Goal: Task Accomplishment & Management: Manage account settings

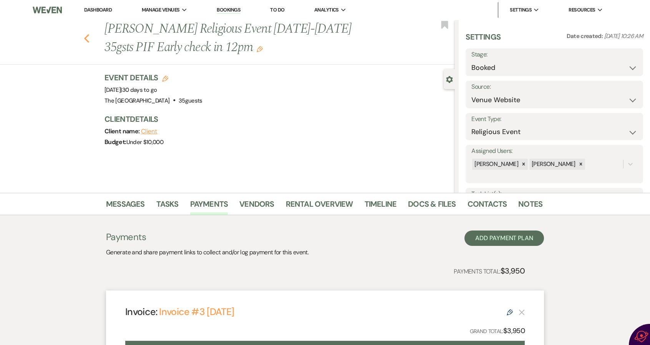
click at [90, 38] on icon "Previous" at bounding box center [87, 38] width 6 height 9
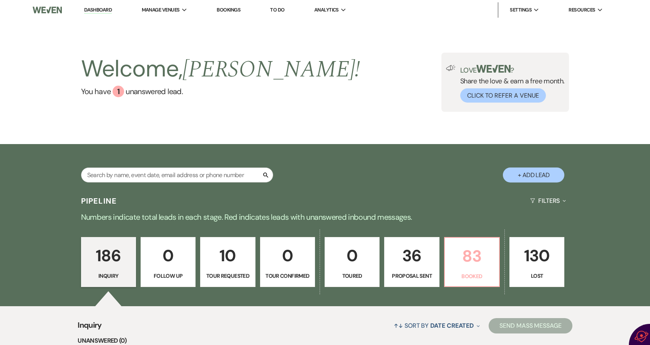
click at [476, 260] on p "83" at bounding box center [472, 256] width 45 height 26
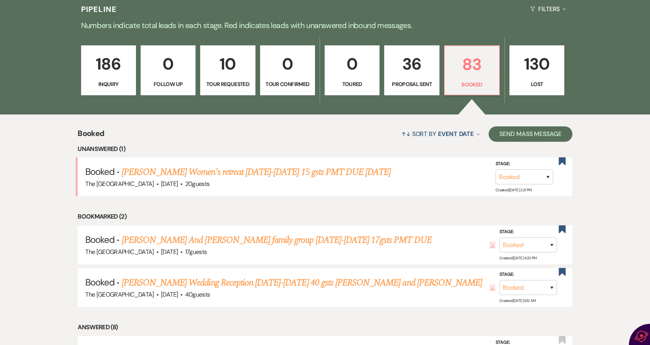
scroll to position [192, 0]
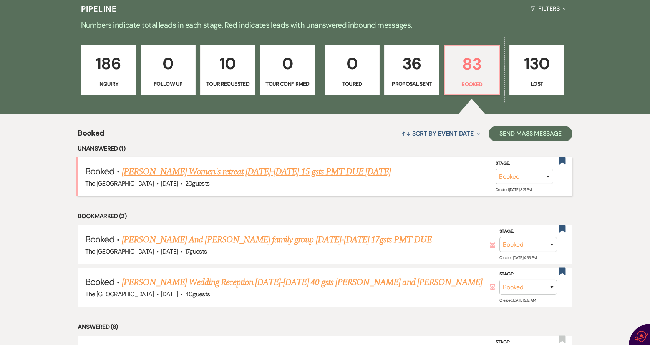
click at [235, 171] on link "Juawana Bowman's Women's retreat Oct. 16-19, 2025 15 gsts PMT DUE 8/15/25" at bounding box center [256, 172] width 269 height 14
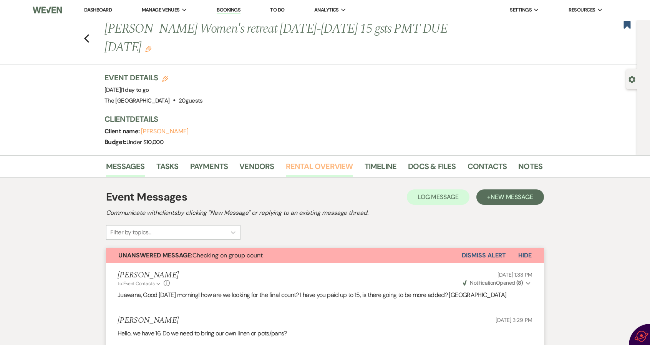
click at [330, 166] on link "Rental Overview" at bounding box center [319, 168] width 67 height 17
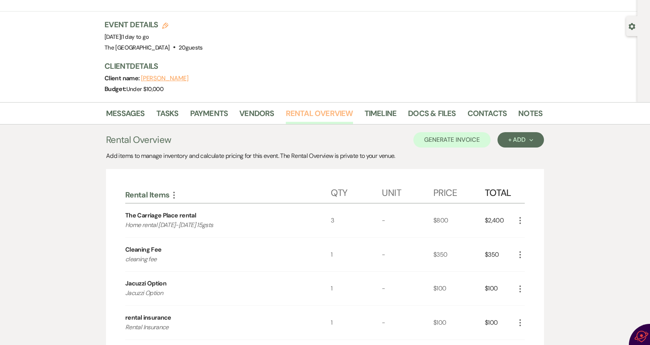
scroll to position [38, 0]
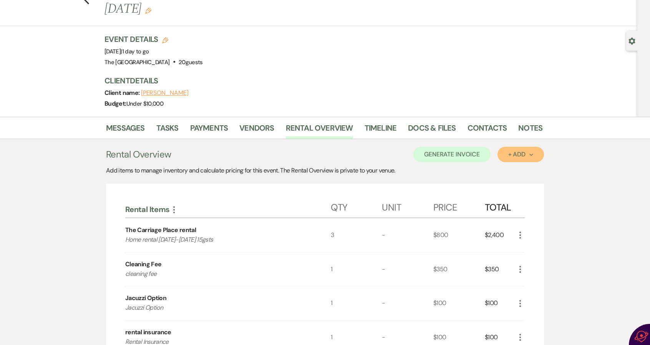
click at [514, 152] on div "+ Add Next" at bounding box center [520, 154] width 25 height 6
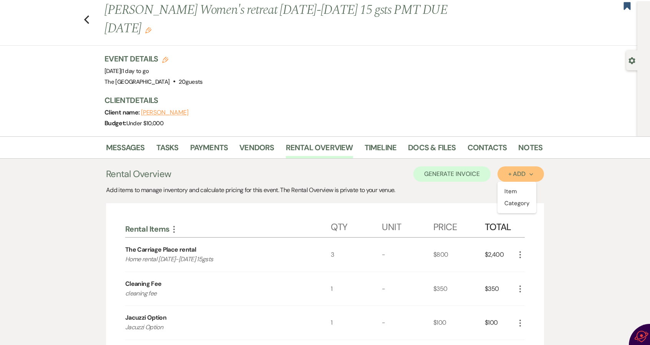
scroll to position [0, 0]
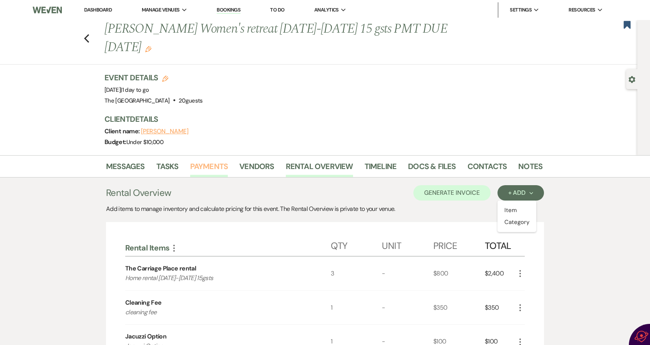
click at [218, 166] on link "Payments" at bounding box center [209, 168] width 38 height 17
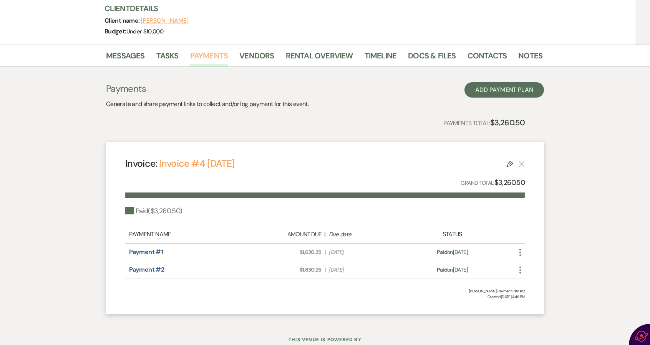
scroll to position [115, 0]
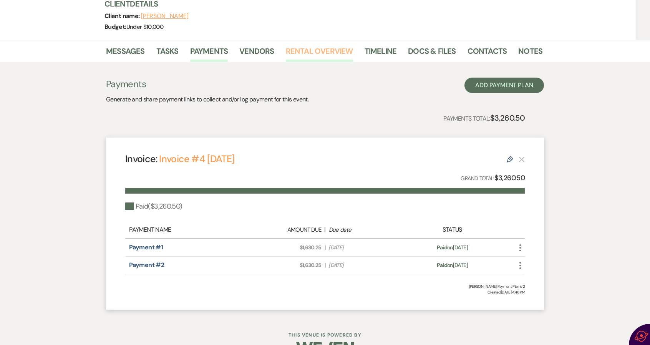
click at [332, 50] on link "Rental Overview" at bounding box center [319, 53] width 67 height 17
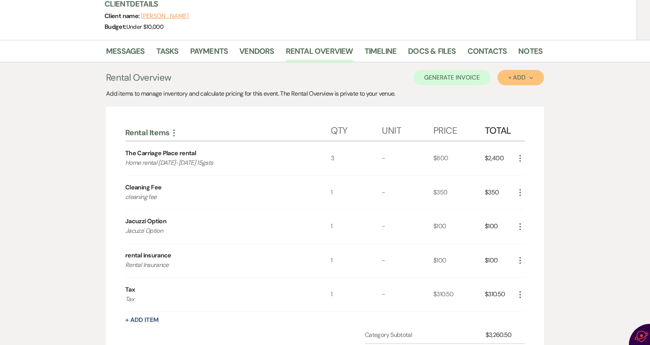
click at [521, 75] on div "+ Add Next" at bounding box center [520, 78] width 25 height 6
click at [512, 94] on button "Item" at bounding box center [517, 95] width 39 height 12
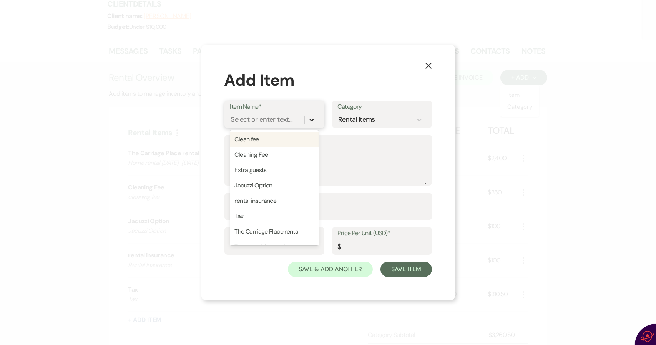
click at [310, 119] on icon at bounding box center [312, 120] width 8 height 8
click at [281, 170] on div "Extra guests" at bounding box center [274, 170] width 88 height 15
type textarea "Extra guests"
type input "80"
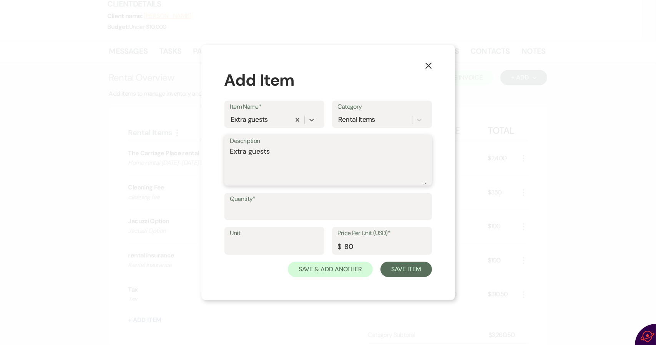
click at [309, 155] on textarea "Extra guests" at bounding box center [328, 165] width 196 height 38
click at [309, 154] on textarea "Extra guests" at bounding box center [328, 165] width 196 height 38
type textarea "Extra guests $40. ea per nnight"
click at [267, 207] on input "Quantity*" at bounding box center [328, 211] width 196 height 15
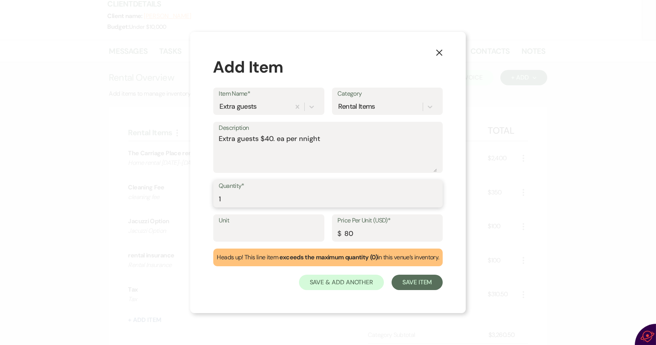
type input "1"
click at [348, 233] on input "80" at bounding box center [388, 233] width 100 height 15
click at [356, 234] on input "120" at bounding box center [388, 233] width 100 height 15
type input "120"
click at [414, 281] on button "Save Item" at bounding box center [417, 282] width 51 height 15
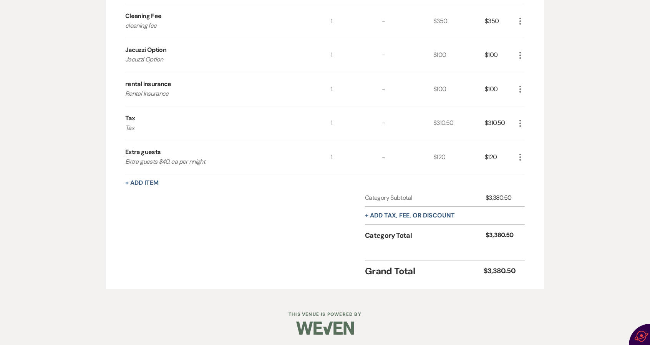
scroll to position [171, 0]
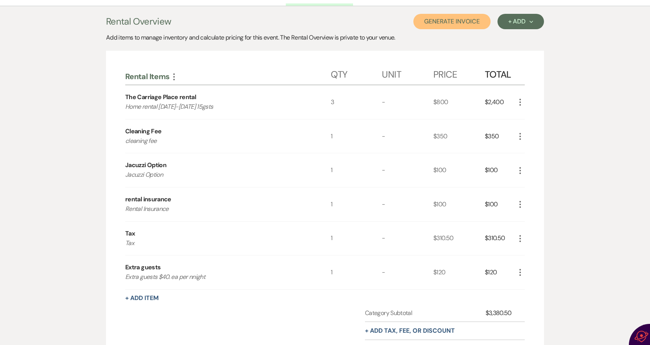
click at [441, 22] on button "Generate Invoice" at bounding box center [451, 21] width 77 height 15
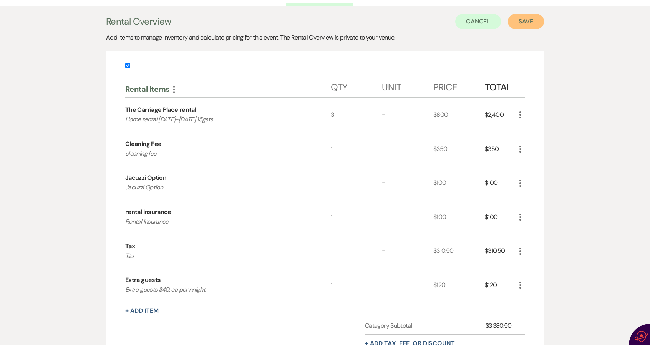
click at [522, 17] on button "Save" at bounding box center [526, 21] width 36 height 15
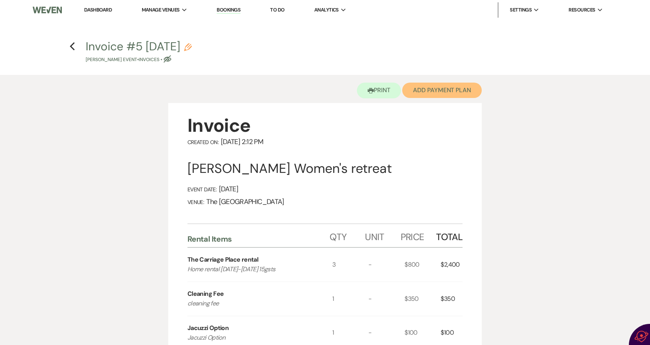
click at [446, 89] on button "Add Payment Plan" at bounding box center [442, 90] width 80 height 15
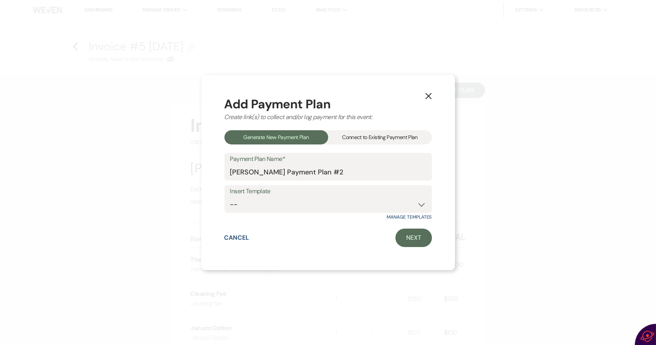
click at [375, 133] on div "Connect to Existing Payment Plan" at bounding box center [380, 137] width 104 height 14
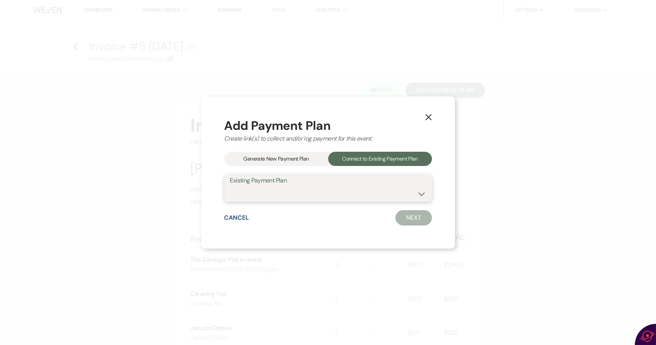
click at [366, 191] on select "Juawana Bowman's Payment Plan #2" at bounding box center [328, 193] width 196 height 15
select select "15962"
click at [230, 186] on select "Juawana Bowman's Payment Plan #2" at bounding box center [328, 193] width 196 height 15
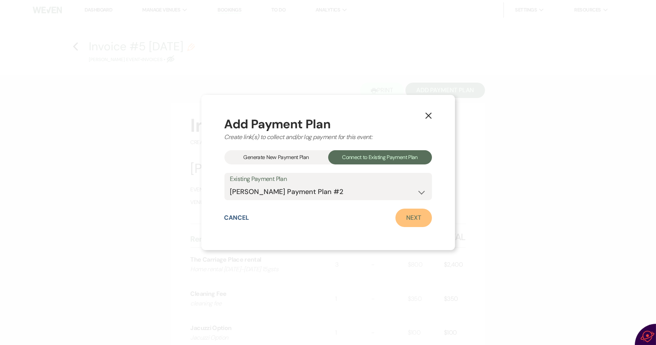
click at [417, 215] on link "Next" at bounding box center [413, 218] width 37 height 18
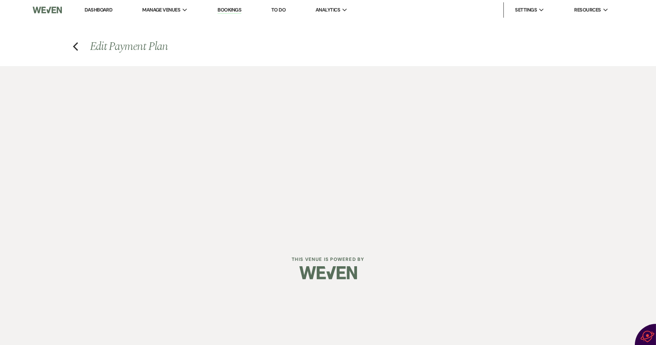
select select "29965"
select select "1"
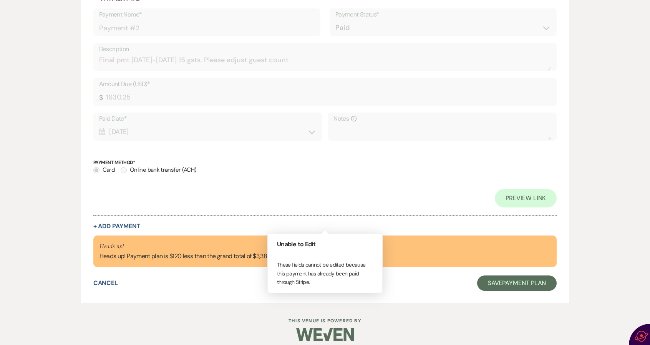
scroll to position [460, 0]
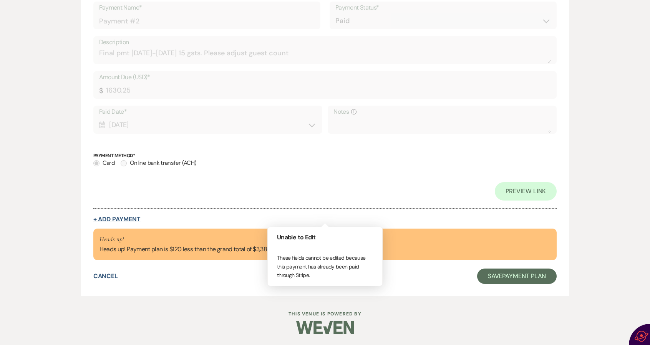
click at [124, 216] on button "+ Add Payment" at bounding box center [116, 219] width 47 height 6
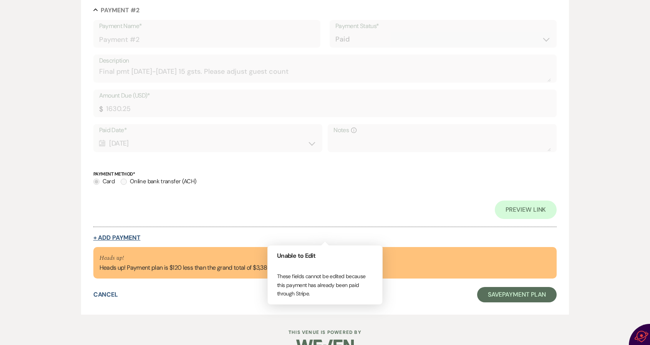
select select "2"
select select "percentage"
select select "client"
select select "weeks"
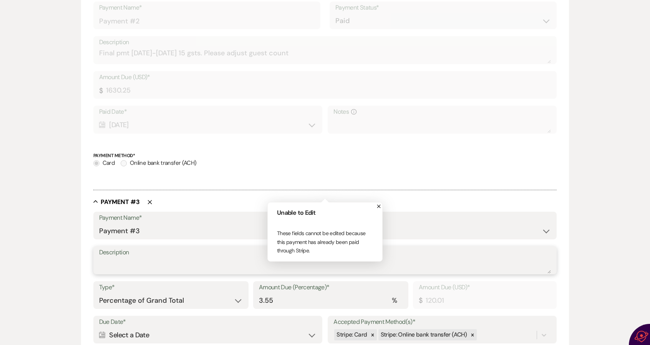
click at [126, 258] on textarea "Description" at bounding box center [325, 265] width 452 height 15
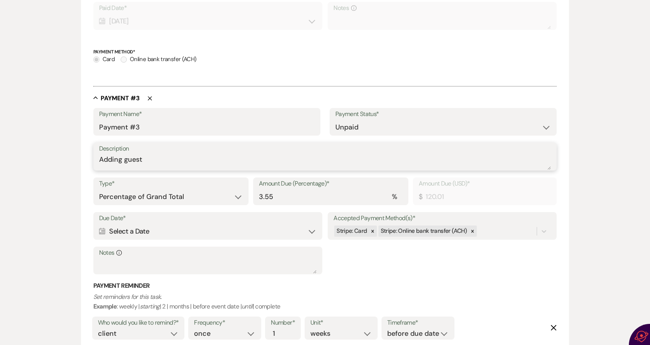
scroll to position [557, 0]
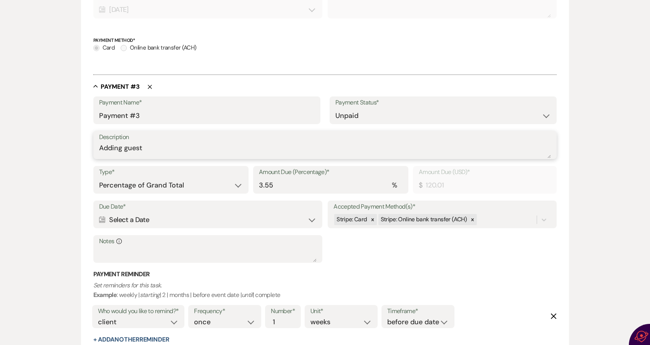
type textarea "Adding guest"
click at [104, 216] on icon "Calendar" at bounding box center [102, 219] width 7 height 7
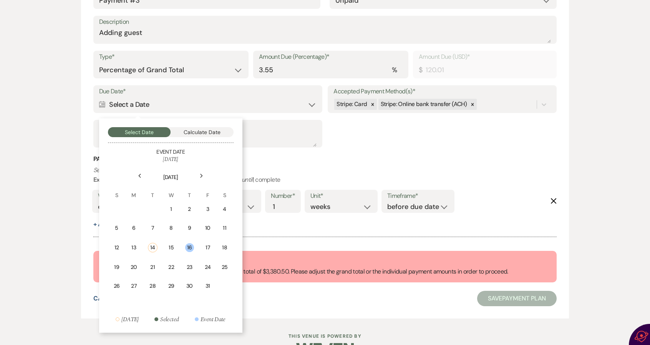
click at [184, 246] on td "16" at bounding box center [189, 248] width 19 height 20
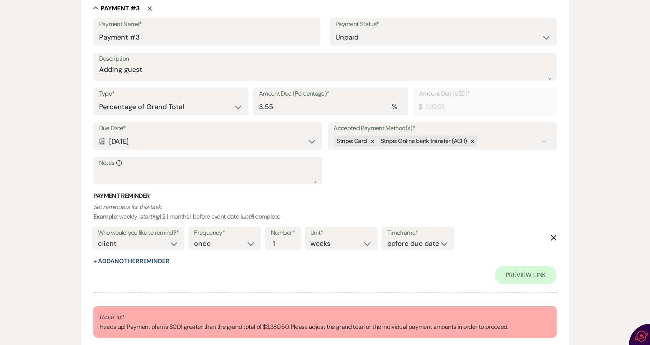
scroll to position [709, 0]
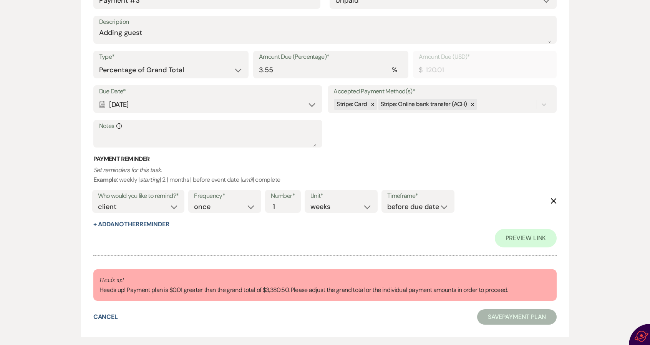
click at [103, 102] on icon "Calendar" at bounding box center [102, 104] width 7 height 7
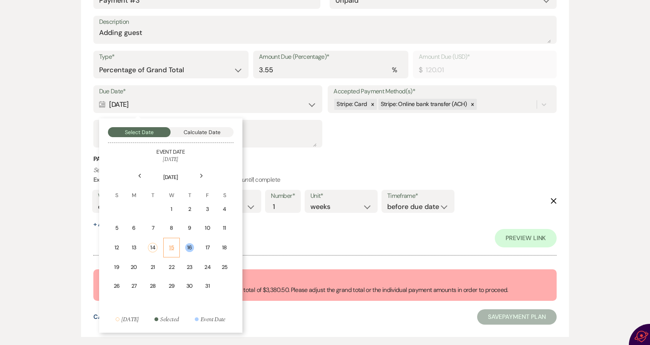
click at [168, 244] on td "15" at bounding box center [171, 248] width 16 height 20
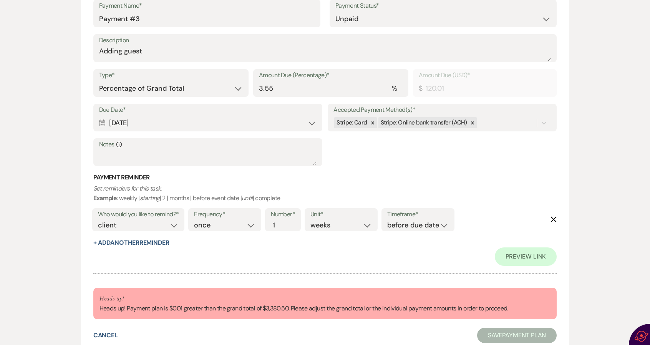
scroll to position [673, 0]
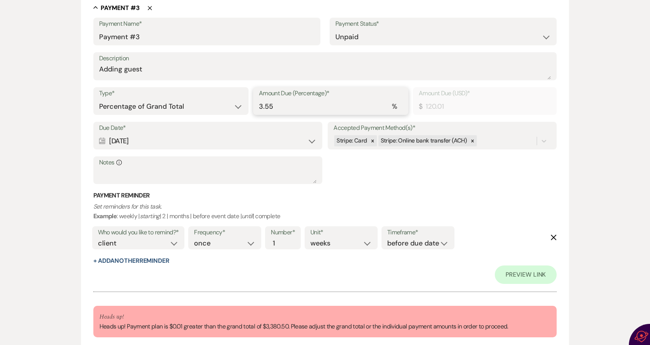
type input "3.54"
type input "119.67"
click at [400, 109] on input "3.54" at bounding box center [331, 106] width 144 height 15
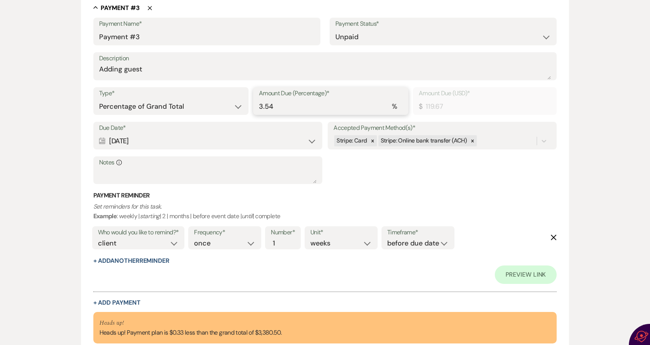
type input "3.55"
type input "120.01"
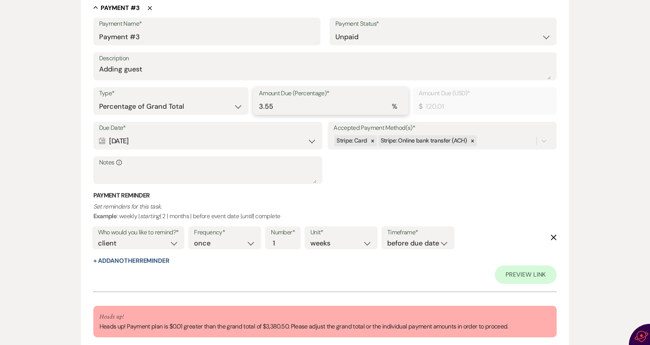
click at [399, 101] on input "3.55" at bounding box center [331, 106] width 144 height 15
type input "3.56"
type input "120.35"
click at [398, 102] on input "3.56" at bounding box center [331, 106] width 144 height 15
type input "3.55"
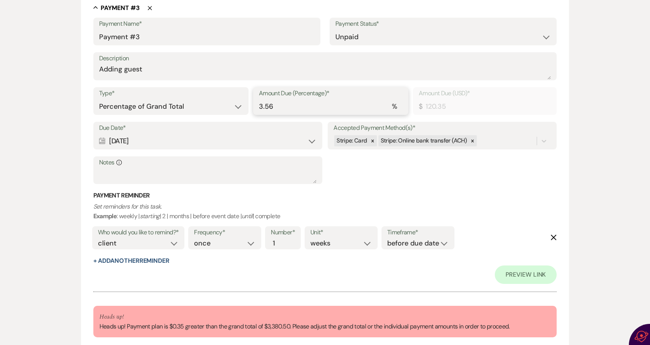
type input "120.01"
type input "3.55"
click at [401, 106] on input "3.55" at bounding box center [331, 106] width 144 height 15
click at [404, 160] on div "Due Date* Calendar Oct 15, 2025 Expand Accepted Payment Method(s)* Stripe: Card…" at bounding box center [325, 157] width 464 height 70
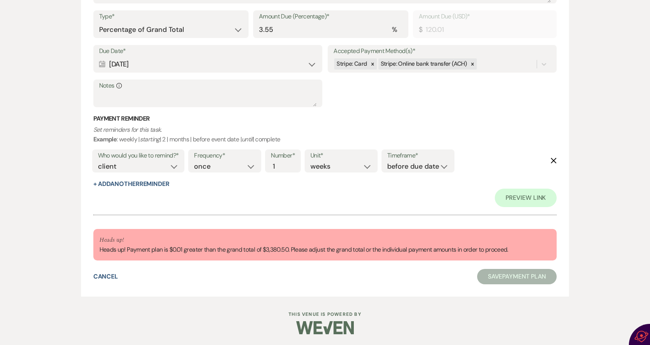
scroll to position [750, 0]
click at [229, 168] on select "once daily weekly monthly" at bounding box center [224, 166] width 61 height 10
select select "daily"
click at [196, 161] on select "once daily weekly monthly" at bounding box center [224, 166] width 61 height 10
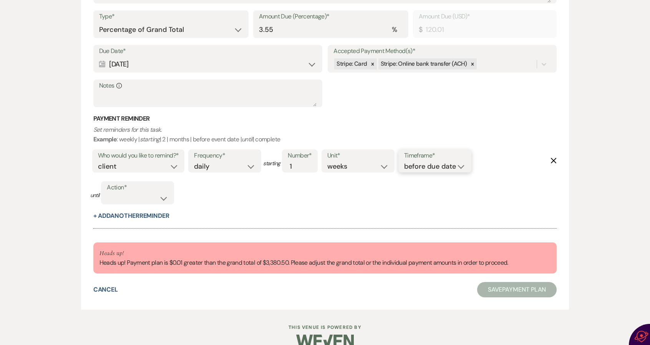
click at [425, 166] on select "before due date after due date on due date on custom date" at bounding box center [434, 166] width 61 height 10
select select "onDueDate"
click at [404, 172] on select "before due date after due date on due date on custom date" at bounding box center [434, 166] width 61 height 10
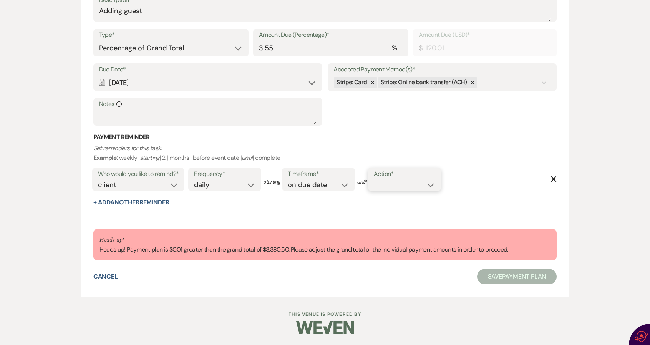
click at [411, 182] on select "complete due date custom date" at bounding box center [404, 185] width 61 height 10
select select "complete"
click at [376, 180] on select "complete due date custom date" at bounding box center [404, 185] width 61 height 10
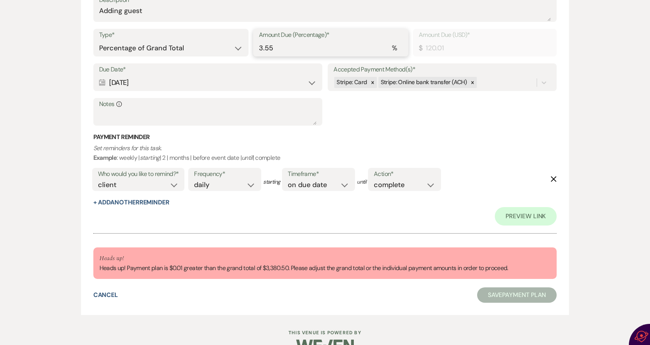
type input "3.56"
type input "120.35"
click at [399, 43] on input "3.56" at bounding box center [331, 48] width 144 height 15
type input "3.55"
type input "120.01"
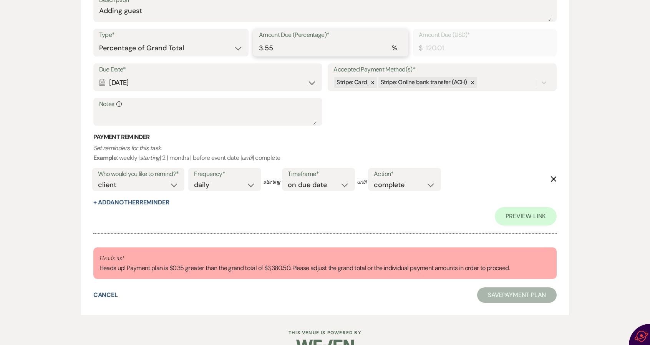
click at [399, 52] on input "3.55" at bounding box center [331, 48] width 144 height 15
type input "3.54"
type input "119.67"
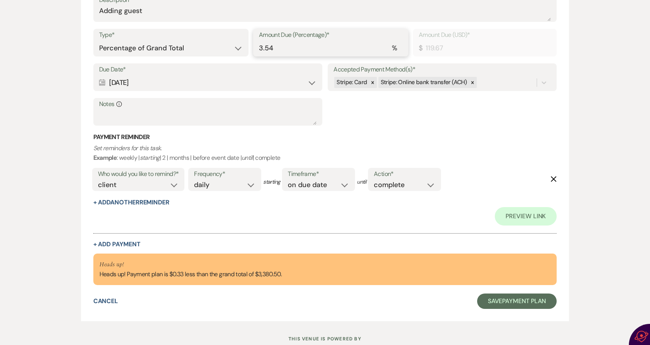
click at [399, 49] on input "3.54" at bounding box center [331, 48] width 144 height 15
drag, startPoint x: 280, startPoint y: 46, endPoint x: 255, endPoint y: 47, distance: 25.8
click at [255, 47] on div "Amount Due (Percentage)* % 3.54" at bounding box center [330, 43] width 155 height 28
click at [382, 102] on div "Due Date* Calendar Oct 15, 2025 Expand Accepted Payment Method(s)* Stripe: Card…" at bounding box center [325, 98] width 464 height 70
click at [392, 46] on div "%" at bounding box center [394, 48] width 5 height 10
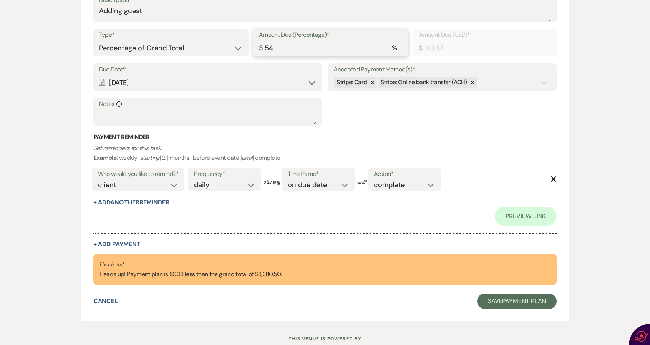
type input "3.55"
type input "120.01"
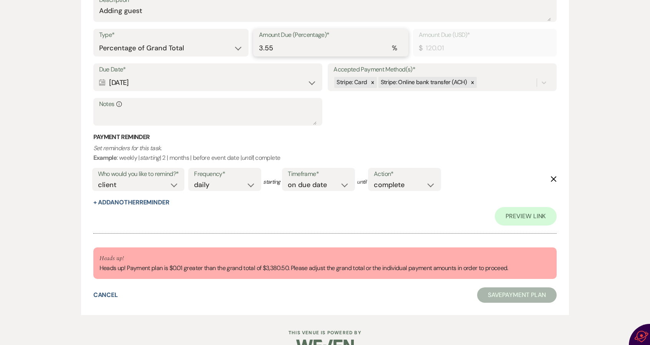
click at [398, 43] on input "3.55" at bounding box center [331, 48] width 144 height 15
drag, startPoint x: 279, startPoint y: 47, endPoint x: 246, endPoint y: 51, distance: 32.5
click at [246, 51] on div "Type* Dollar Amount Percentage of Grand Total Amount Due (Percentage)* % 3.55 A…" at bounding box center [325, 46] width 464 height 35
type input "1"
type input "33.81"
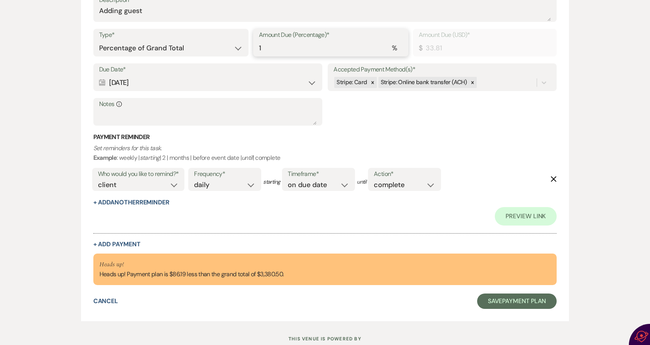
type input "12"
type input "405.66"
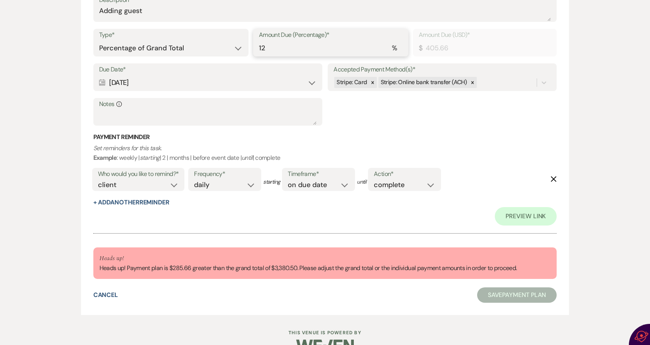
type input "100"
type input "3380.50"
type input "10"
type input "338.05"
type input "1"
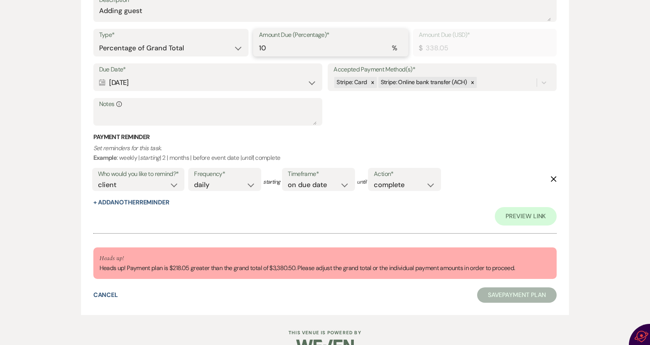
type input "33.81"
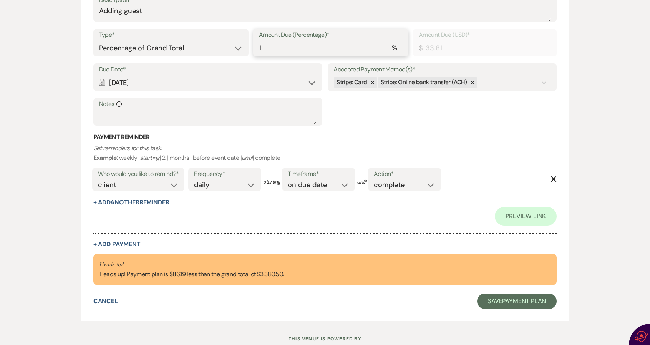
type input "12"
type input "405.66"
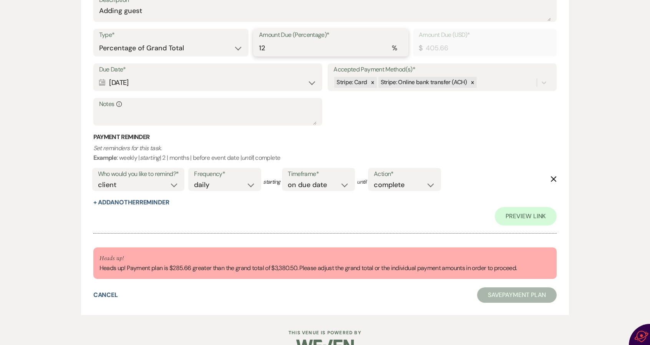
type input "100"
type input "3380.50"
type input "10"
type input "338.05"
type input "1"
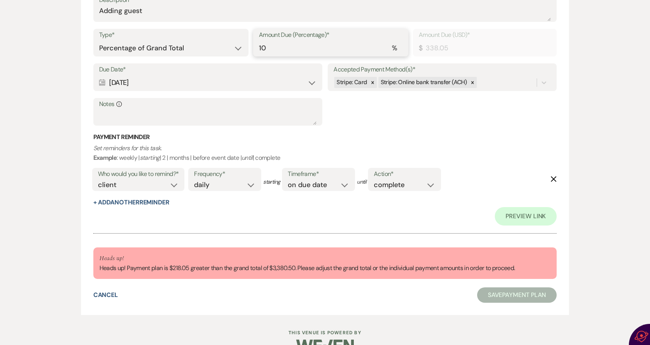
type input "33.81"
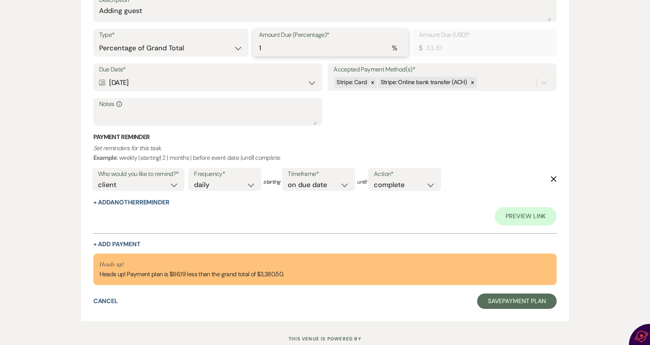
type input "0.00"
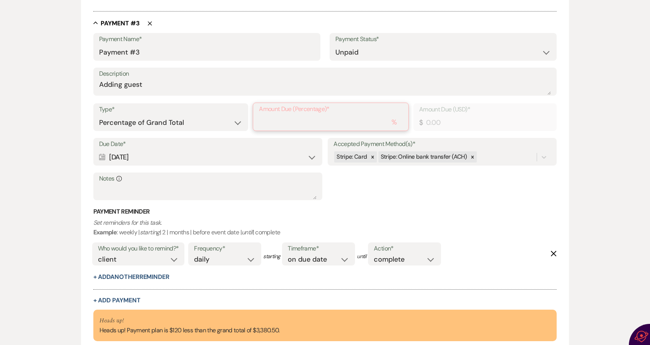
scroll to position [617, 0]
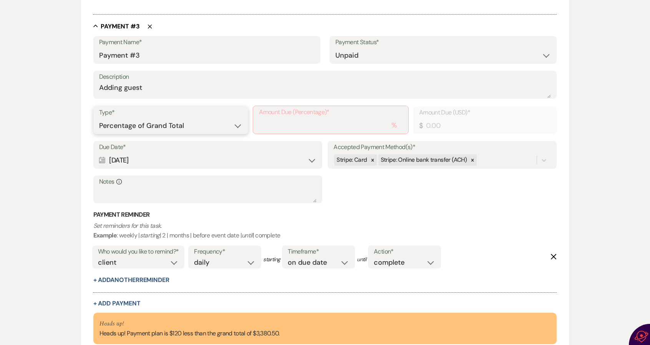
click at [237, 124] on select "Dollar Amount Percentage of Grand Total" at bounding box center [171, 125] width 144 height 15
select select "flat"
click at [99, 118] on select "Dollar Amount Percentage of Grand Total" at bounding box center [171, 125] width 144 height 15
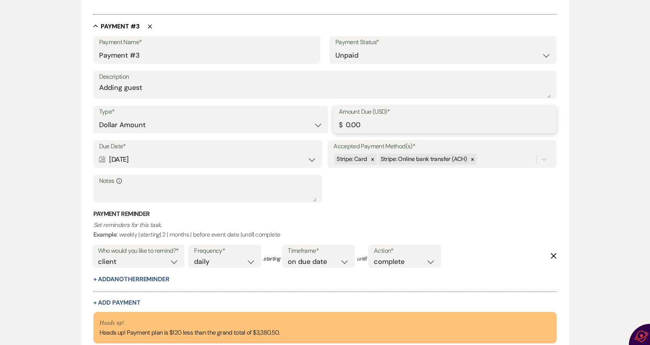
click at [347, 123] on input "0.00" at bounding box center [445, 125] width 212 height 15
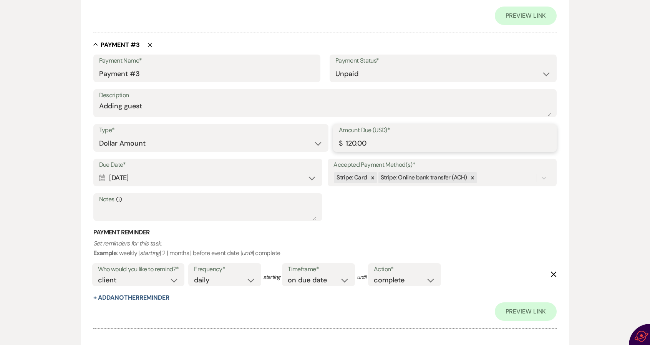
type input "120.00"
click at [369, 206] on div "Due Date* Calendar Oct 15, 2025 Expand Accepted Payment Method(s)* Stripe: Card…" at bounding box center [325, 194] width 464 height 70
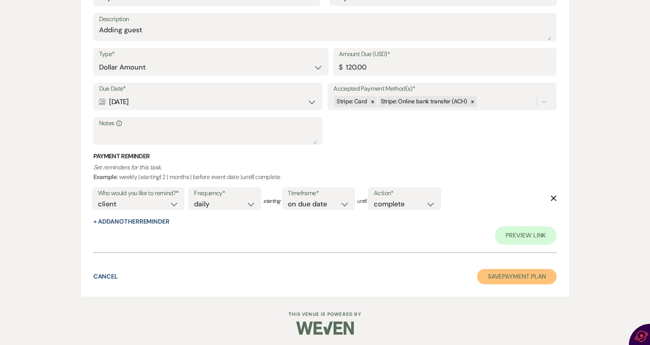
click at [496, 276] on button "Save Payment Plan" at bounding box center [517, 276] width 80 height 15
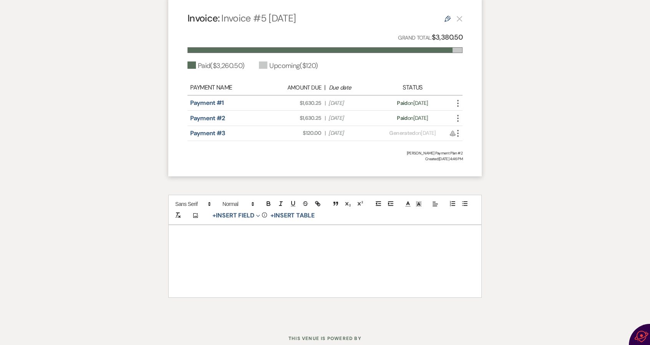
scroll to position [576, 0]
